Goal: Task Accomplishment & Management: Use online tool/utility

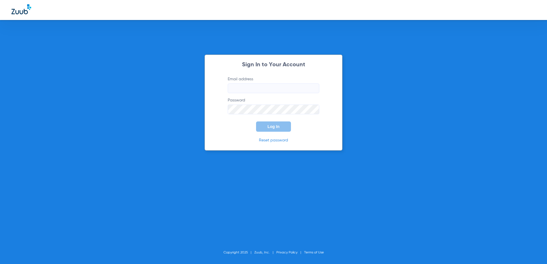
type input "[EMAIL_ADDRESS][DOMAIN_NAME]"
click at [271, 127] on span "Log In" at bounding box center [274, 126] width 12 height 5
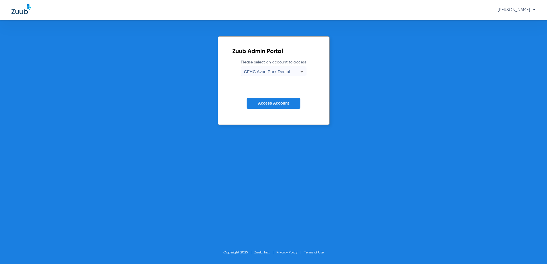
click at [302, 71] on icon at bounding box center [301, 71] width 7 height 7
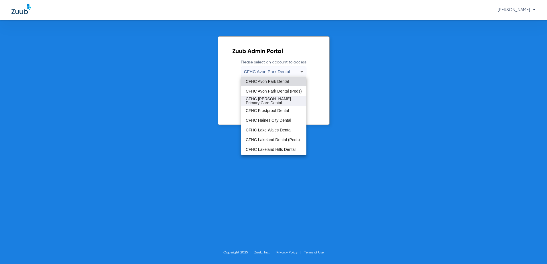
click at [267, 103] on span "CFHC [PERSON_NAME] Primary Care Dental" at bounding box center [274, 101] width 56 height 8
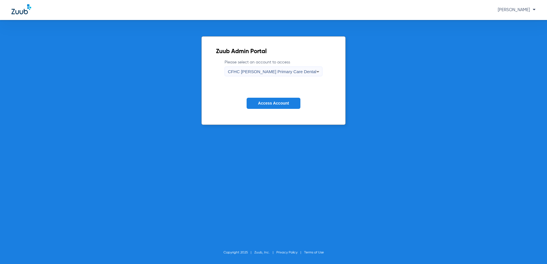
click at [272, 103] on span "Access Account" at bounding box center [273, 103] width 31 height 5
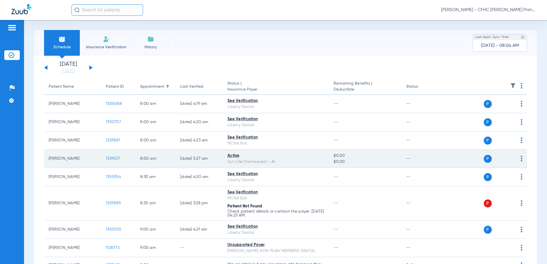
click at [113, 158] on span "1329527" at bounding box center [113, 159] width 14 height 4
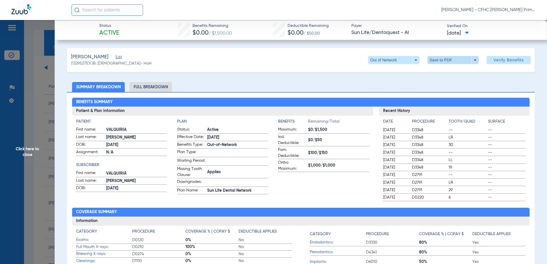
click at [453, 58] on span at bounding box center [453, 60] width 14 height 14
click at [444, 72] on span "Save to PDF" at bounding box center [451, 72] width 23 height 4
click at [31, 149] on span "Click here to close" at bounding box center [27, 152] width 55 height 264
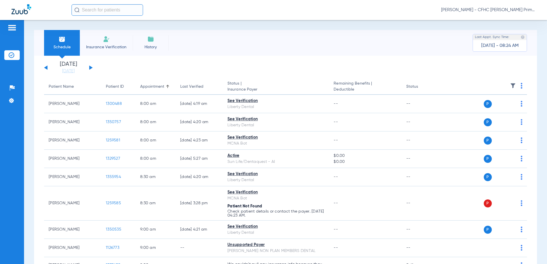
click at [102, 45] on span "Insurance Verification" at bounding box center [106, 47] width 44 height 6
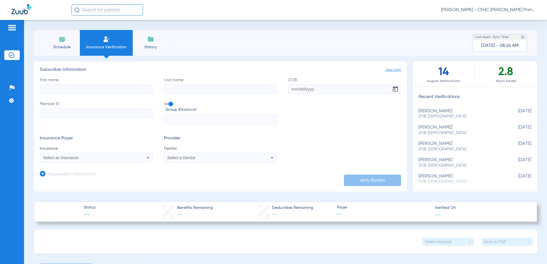
click at [82, 91] on input "First name" at bounding box center [96, 89] width 113 height 10
type input "[PERSON_NAME]"
click at [330, 93] on input "DOB" at bounding box center [344, 89] width 113 height 10
type input "[DATE]"
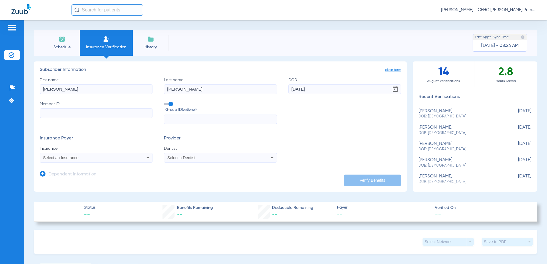
click at [70, 111] on input "Member ID" at bounding box center [96, 113] width 113 height 10
paste input "9571492442"
type input "9571492442"
click at [145, 157] on icon at bounding box center [148, 158] width 7 height 7
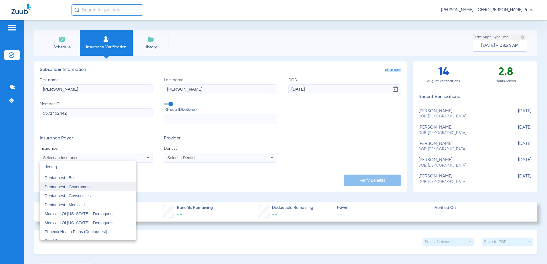
type input "dentaq"
click at [106, 183] on mat-option "Dentaquest - Government" at bounding box center [88, 187] width 96 height 9
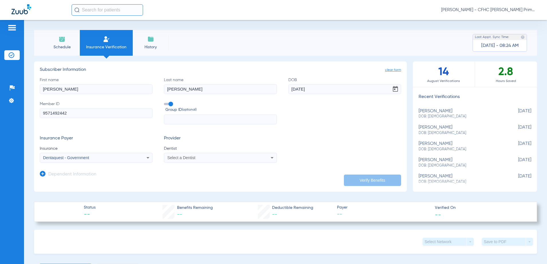
click at [273, 159] on icon at bounding box center [272, 158] width 7 height 7
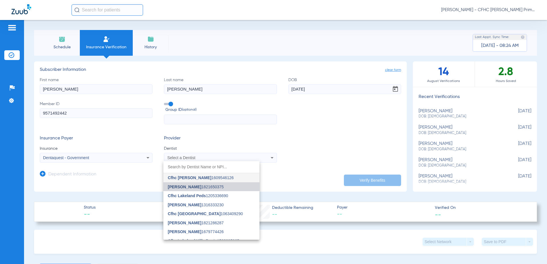
click at [215, 189] on mat-option "[PERSON_NAME] 1821650375" at bounding box center [211, 187] width 96 height 9
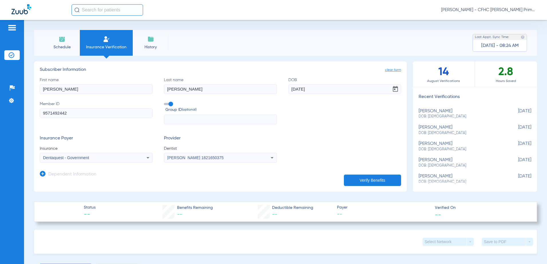
click at [376, 178] on button "Verify Benefits" at bounding box center [372, 180] width 57 height 11
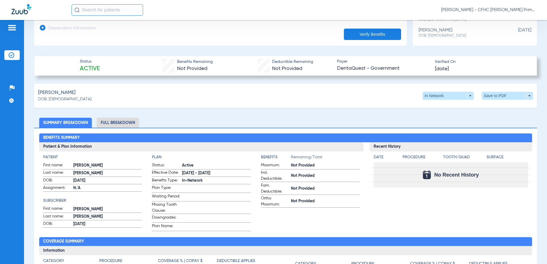
scroll to position [115, 0]
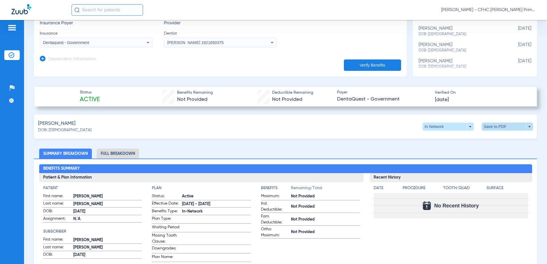
click at [501, 126] on span at bounding box center [508, 127] width 14 height 14
click at [451, 138] on span "Save to PDF" at bounding box center [460, 138] width 23 height 4
